Goal: Find specific page/section

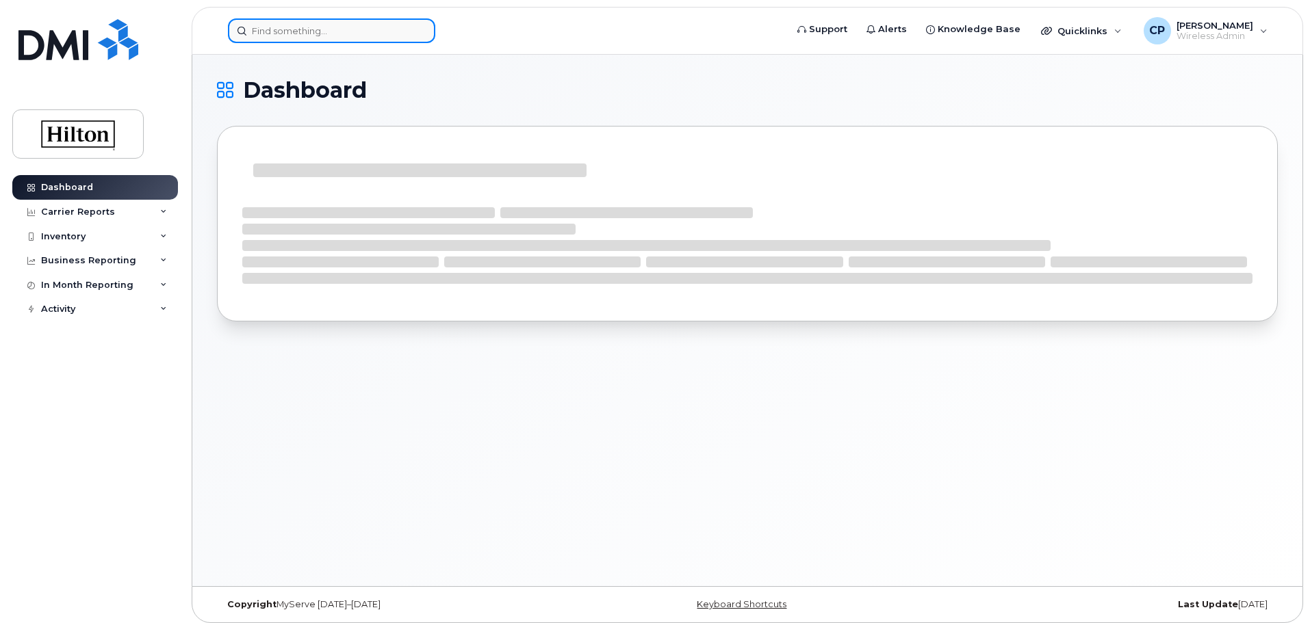
click at [350, 38] on input at bounding box center [331, 30] width 207 height 25
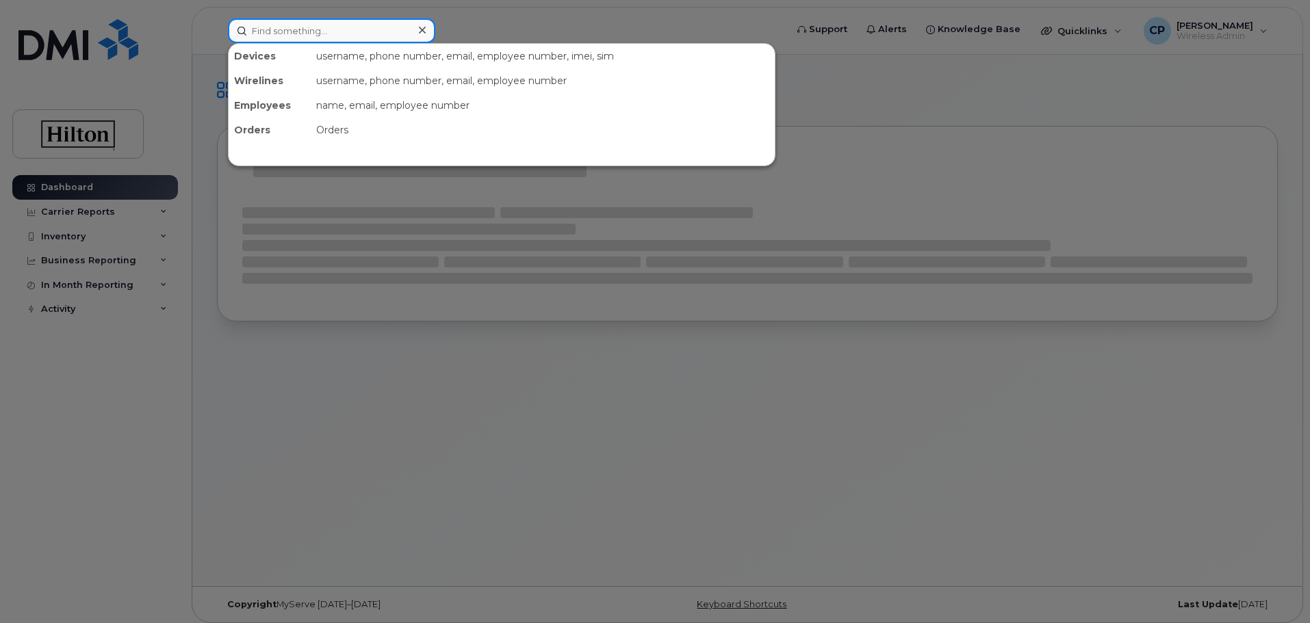
paste input "7135422399"
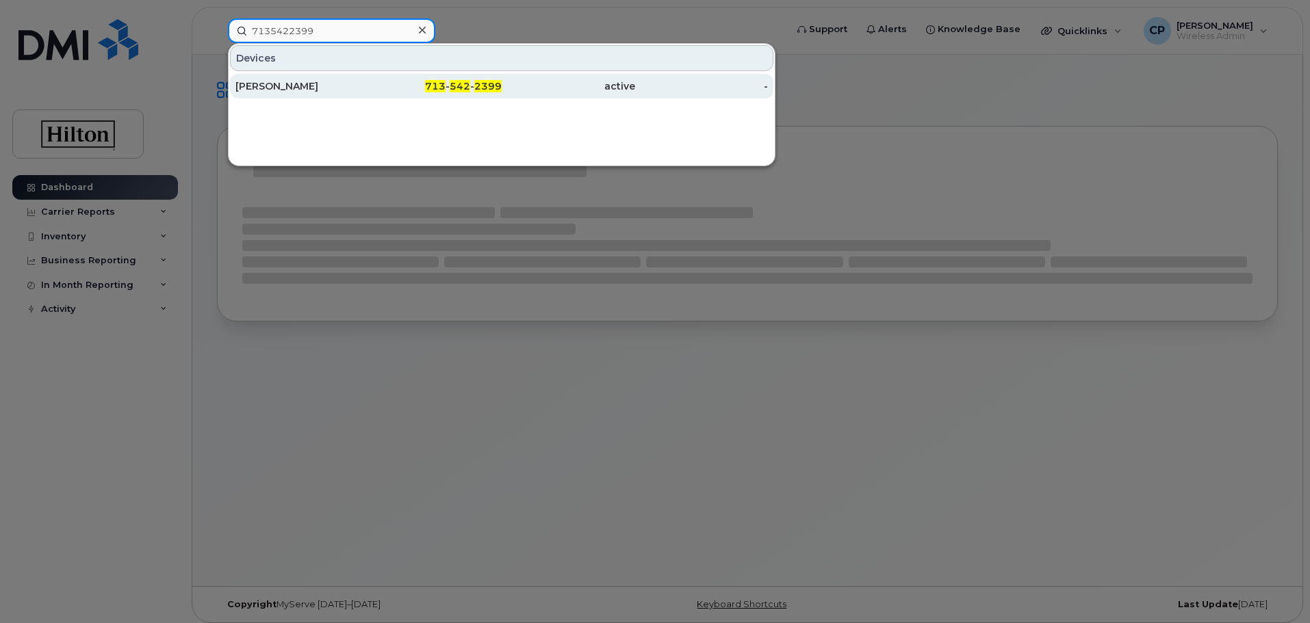
type input "7135422399"
click at [360, 90] on div "[PERSON_NAME]" at bounding box center [301, 86] width 133 height 14
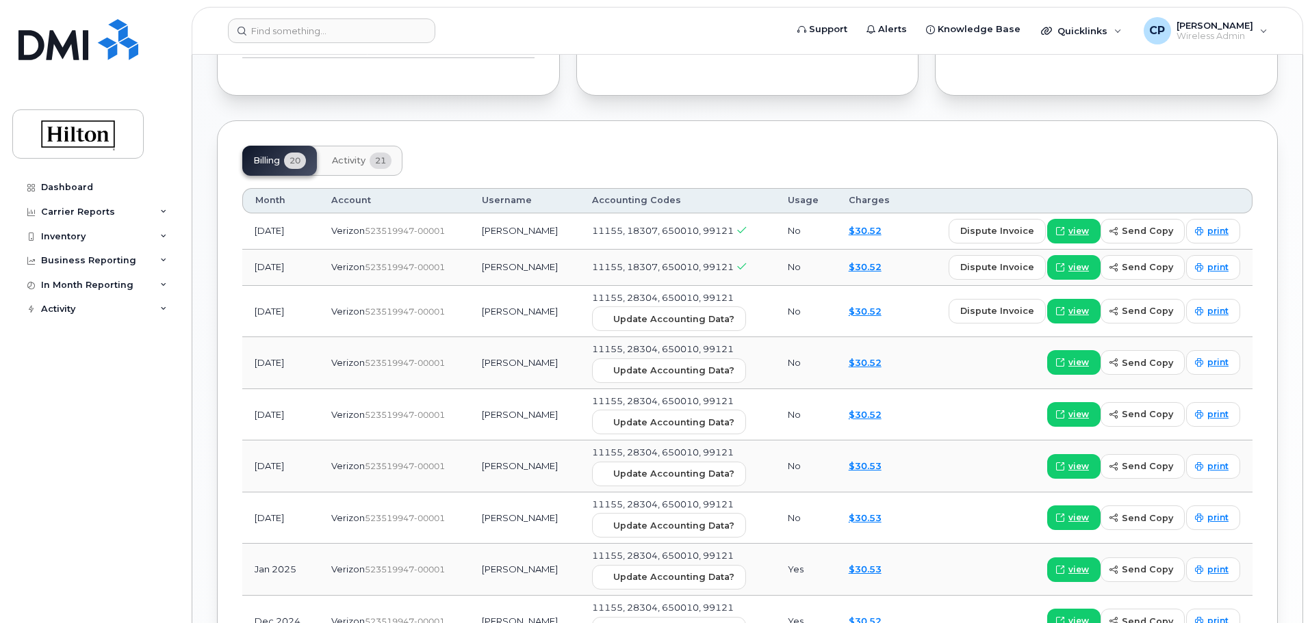
scroll to position [1095, 0]
